Goal: Task Accomplishment & Management: Use online tool/utility

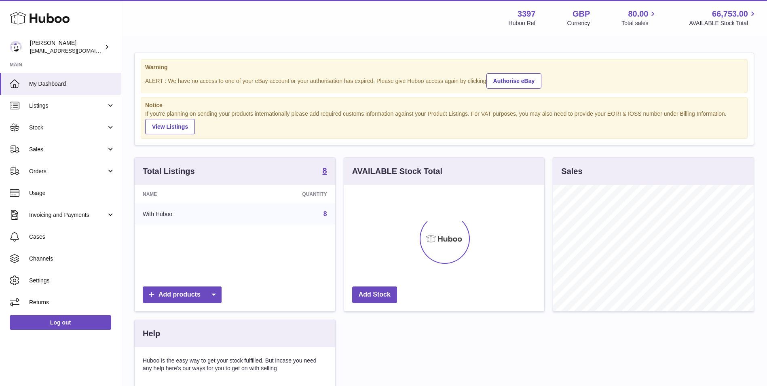
scroll to position [126, 200]
click at [33, 166] on link "Orders" at bounding box center [60, 171] width 121 height 22
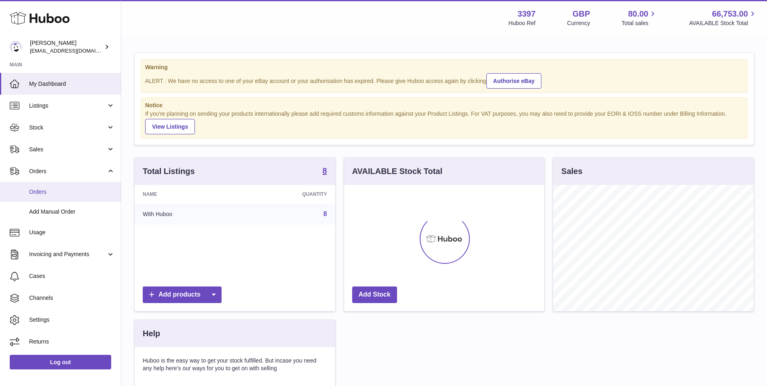
click at [47, 189] on span "Orders" at bounding box center [72, 192] width 86 height 8
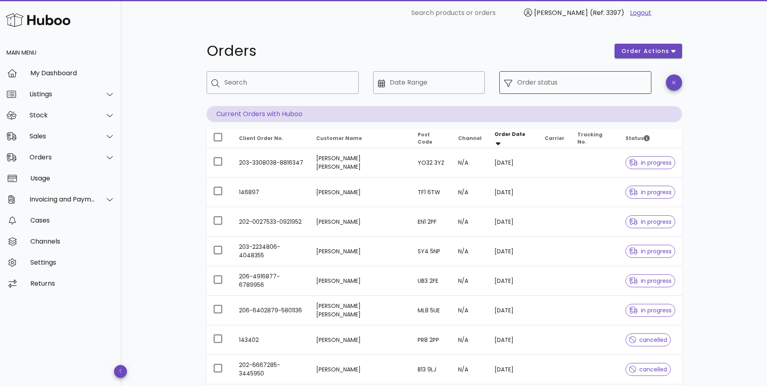
click at [569, 80] on input "Order status" at bounding box center [581, 82] width 129 height 13
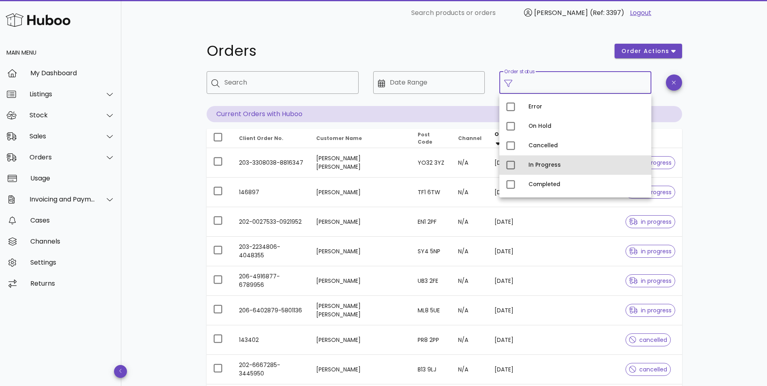
click at [541, 163] on div "In Progress" at bounding box center [587, 165] width 116 height 6
type input "**********"
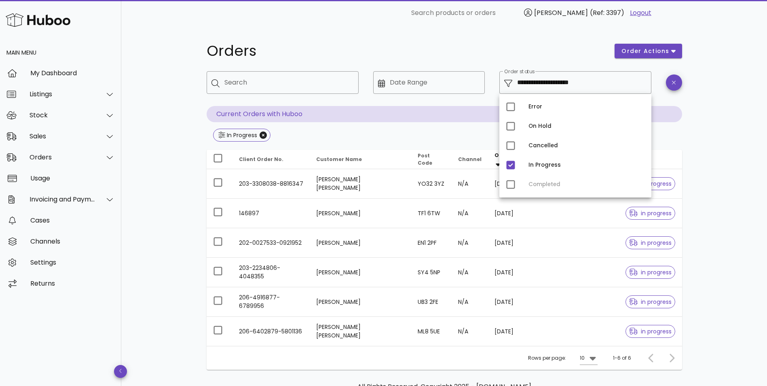
click at [171, 176] on div "**********" at bounding box center [444, 230] width 646 height 409
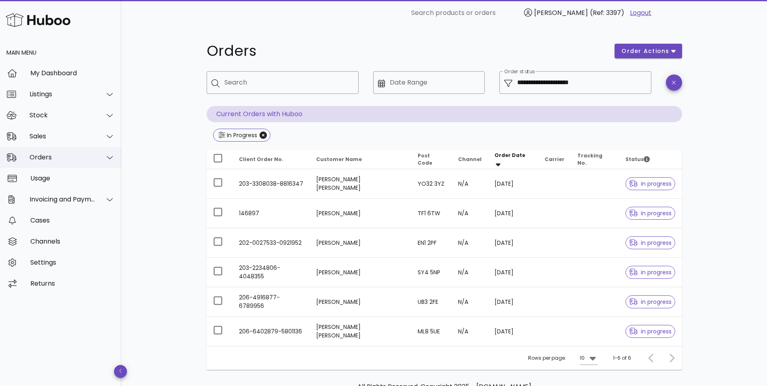
drag, startPoint x: 45, startPoint y: 160, endPoint x: 47, endPoint y: 165, distance: 6.2
click at [45, 160] on div "Orders" at bounding box center [63, 157] width 66 height 8
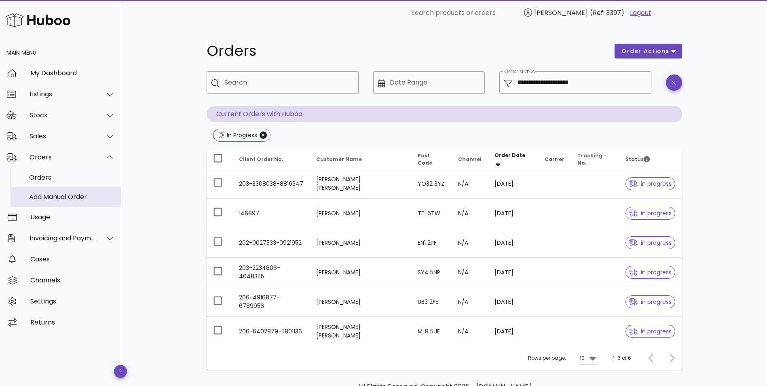
click at [52, 195] on div "Add Manual Order" at bounding box center [72, 197] width 86 height 8
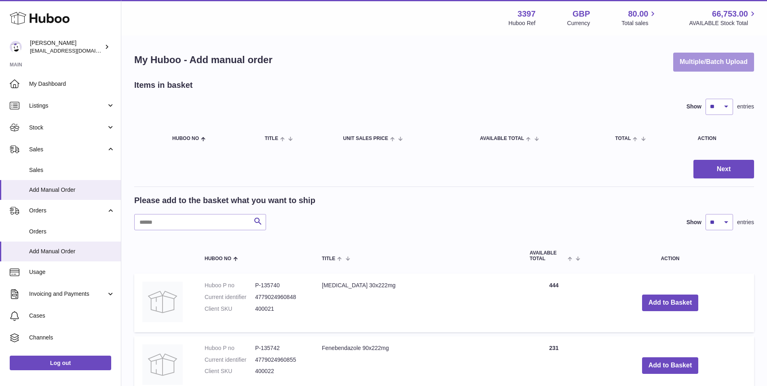
click at [699, 59] on button "Multiple/Batch Upload" at bounding box center [713, 62] width 81 height 19
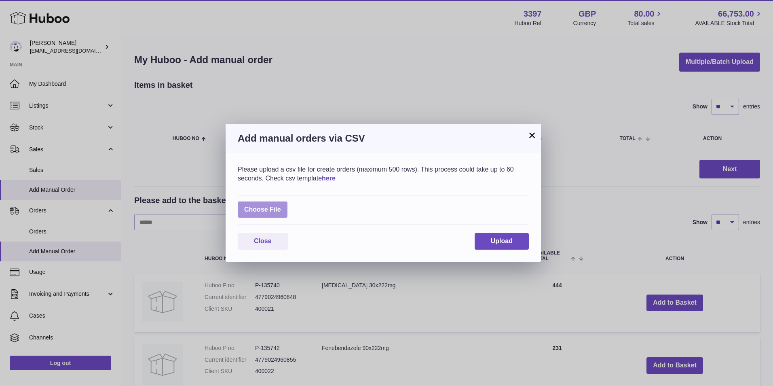
click at [264, 208] on label at bounding box center [263, 209] width 50 height 17
click at [281, 206] on input "file" at bounding box center [281, 205] width 0 height 0
type input "**********"
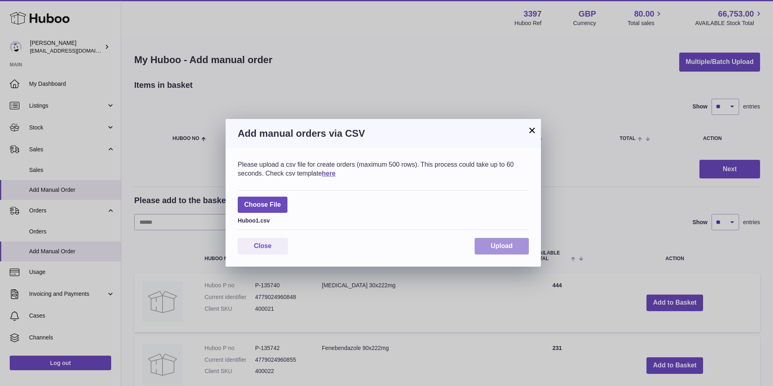
click at [493, 251] on button "Upload" at bounding box center [502, 246] width 54 height 17
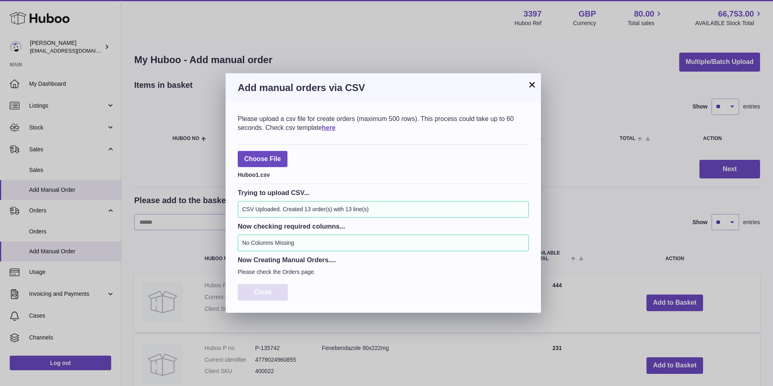
click at [279, 289] on button "Close" at bounding box center [263, 292] width 50 height 17
